Goal: Check status: Check status

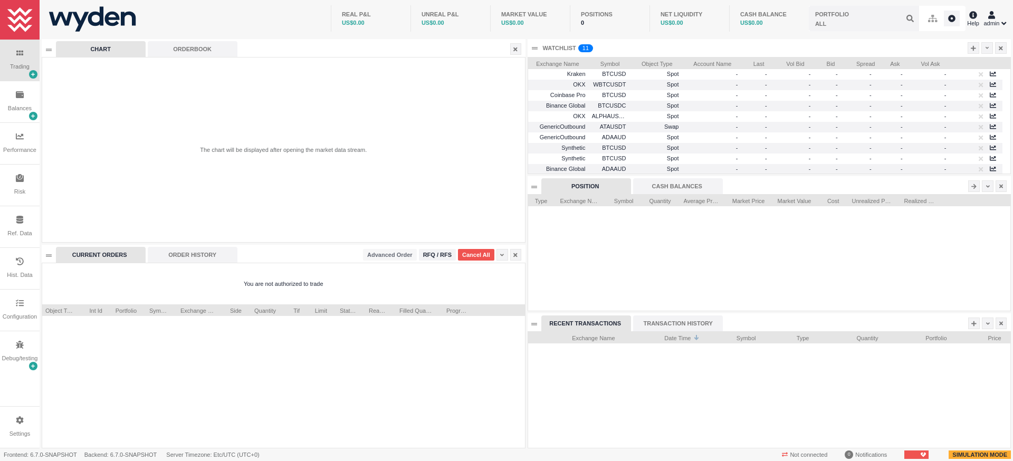
scroll to position [116, 482]
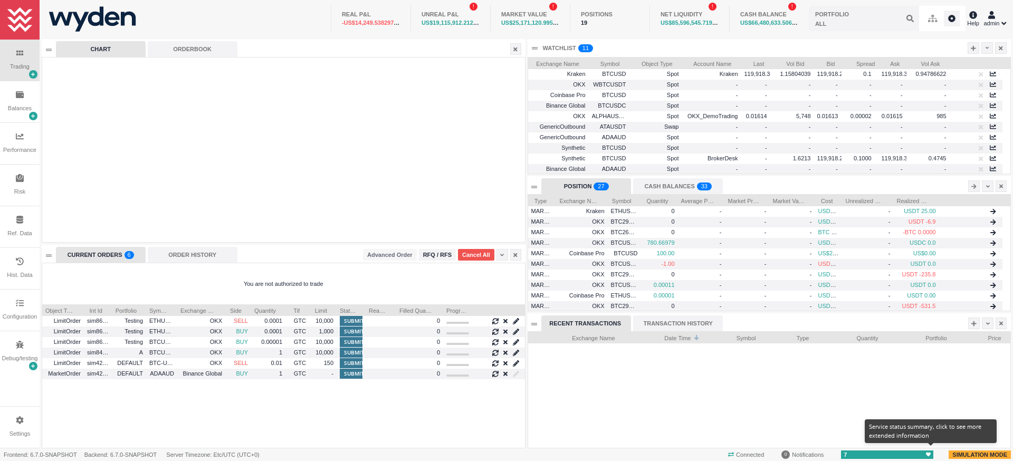
click at [930, 458] on span "7" at bounding box center [887, 455] width 92 height 9
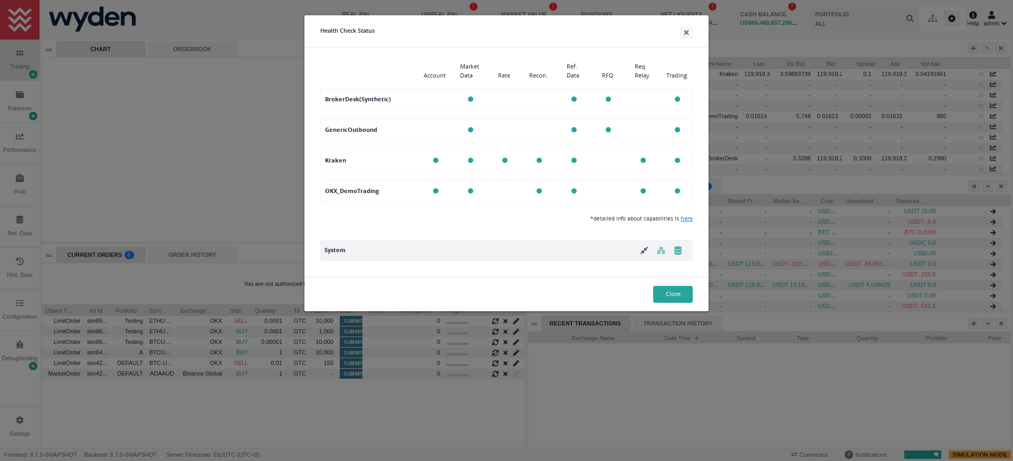
click at [727, 395] on div "Health Check Status × Account Market Data Rate Recon. Ref. Data RFQ Req. Relay …" at bounding box center [506, 230] width 1013 height 461
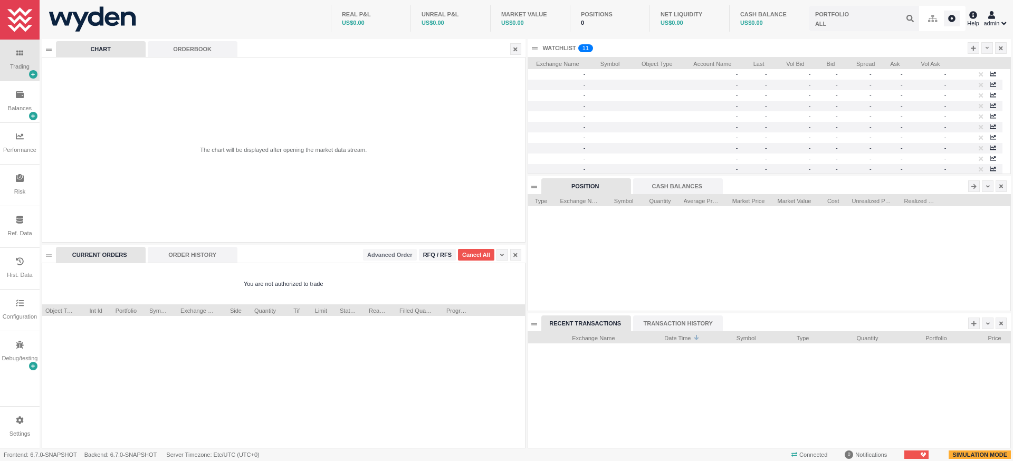
scroll to position [116, 482]
